Goal: Check status: Check status

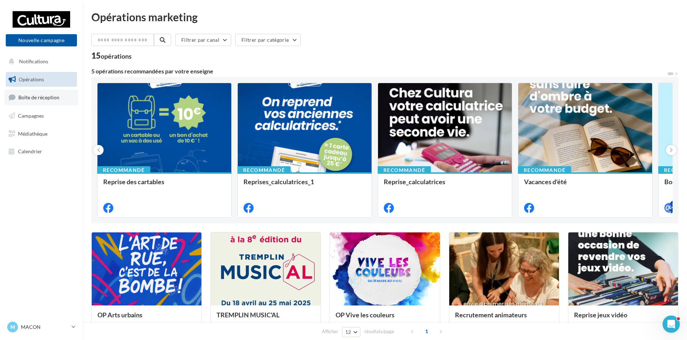
click at [57, 97] on span "Boîte de réception" at bounding box center [38, 97] width 41 height 6
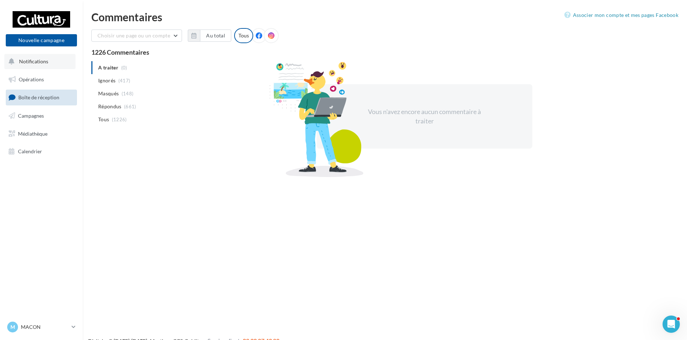
click at [38, 64] on span "Notifications" at bounding box center [33, 61] width 29 height 6
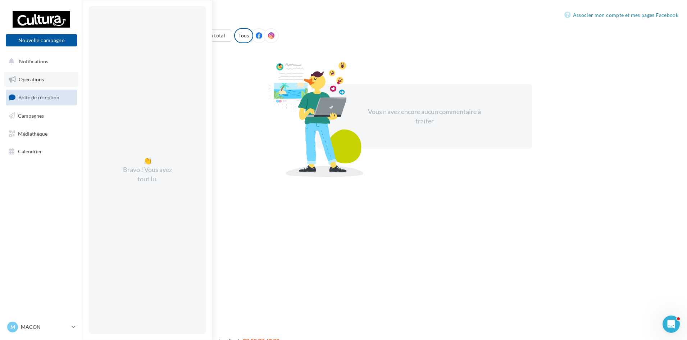
click at [50, 79] on link "Opérations" at bounding box center [41, 79] width 74 height 15
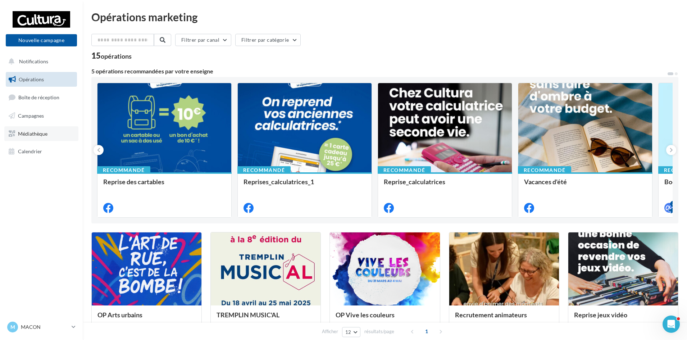
click at [32, 134] on span "Médiathèque" at bounding box center [32, 133] width 29 height 6
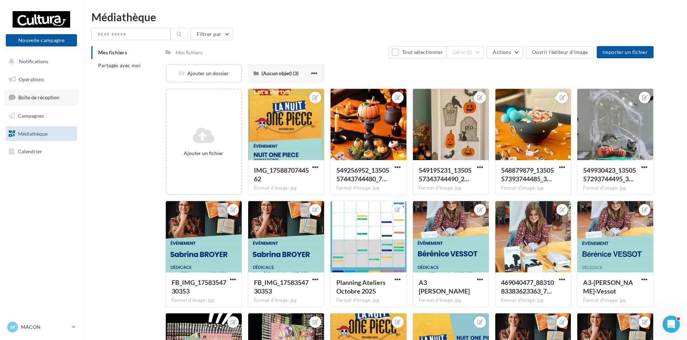
click at [40, 102] on link "Boîte de réception" at bounding box center [41, 97] width 74 height 15
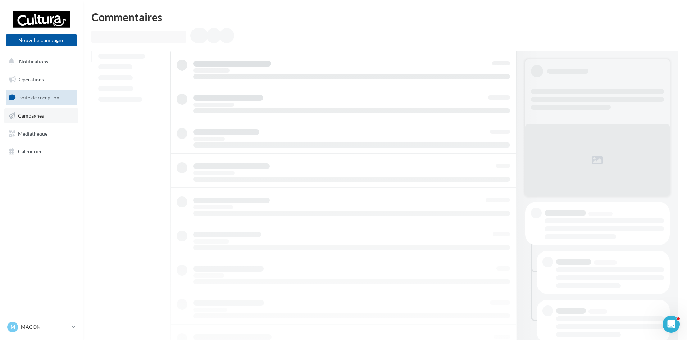
click at [39, 118] on span "Campagnes" at bounding box center [31, 116] width 26 height 6
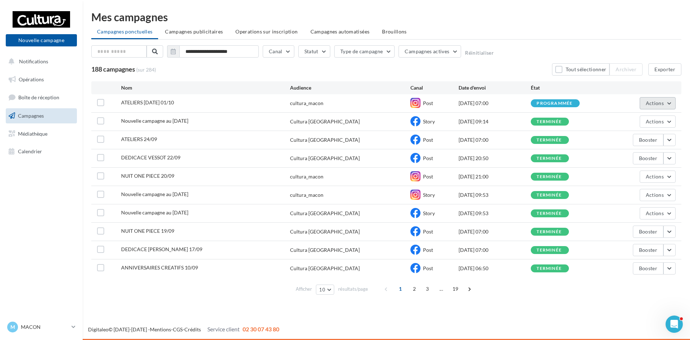
click at [671, 100] on button "Actions" at bounding box center [658, 103] width 36 height 12
click at [647, 124] on button "Voir les résultats" at bounding box center [640, 120] width 72 height 19
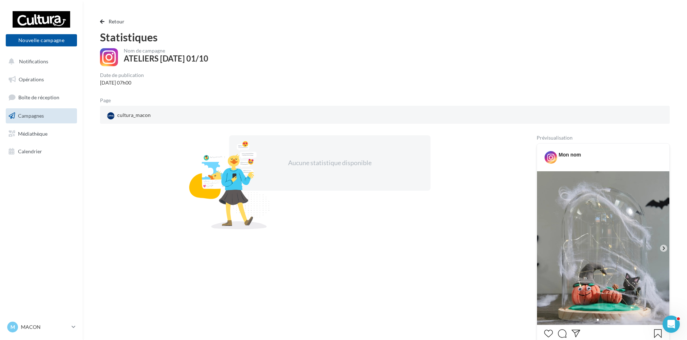
click at [402, 161] on div "Aucune statistique disponible" at bounding box center [329, 162] width 155 height 9
click at [308, 232] on div "Aucune statistique disponible" at bounding box center [306, 276] width 413 height 282
click at [662, 248] on icon at bounding box center [663, 248] width 6 height 6
click at [663, 247] on icon at bounding box center [663, 248] width 6 height 6
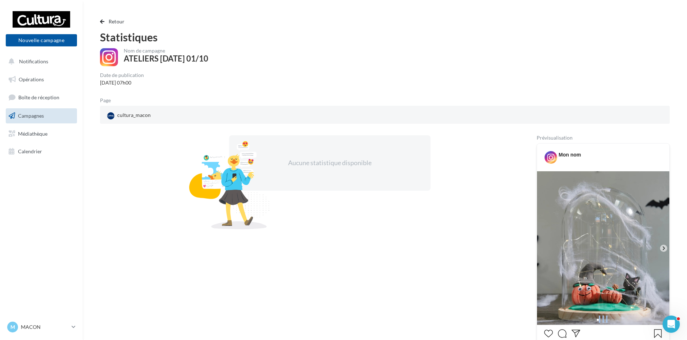
click at [663, 247] on icon at bounding box center [663, 248] width 6 height 6
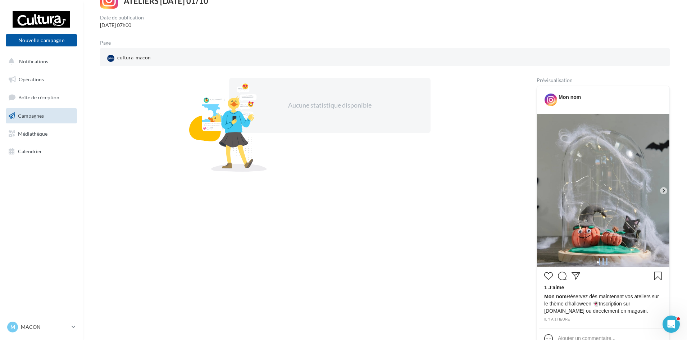
scroll to position [114, 0]
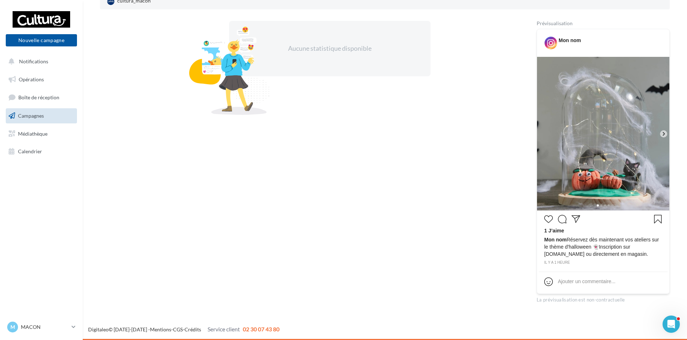
click at [358, 197] on div "Aucune statistique disponible" at bounding box center [306, 162] width 413 height 282
click at [349, 215] on div "Aucune statistique disponible" at bounding box center [306, 162] width 413 height 282
